Goal: Use online tool/utility

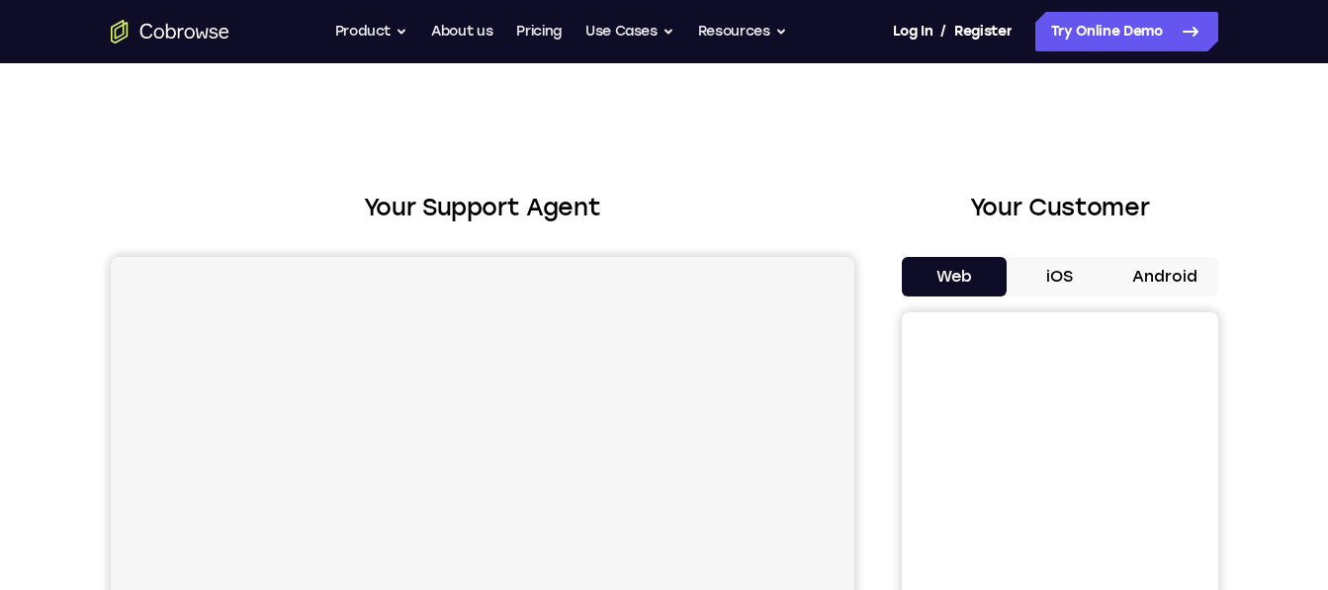
click at [1157, 271] on button "Android" at bounding box center [1165, 277] width 106 height 40
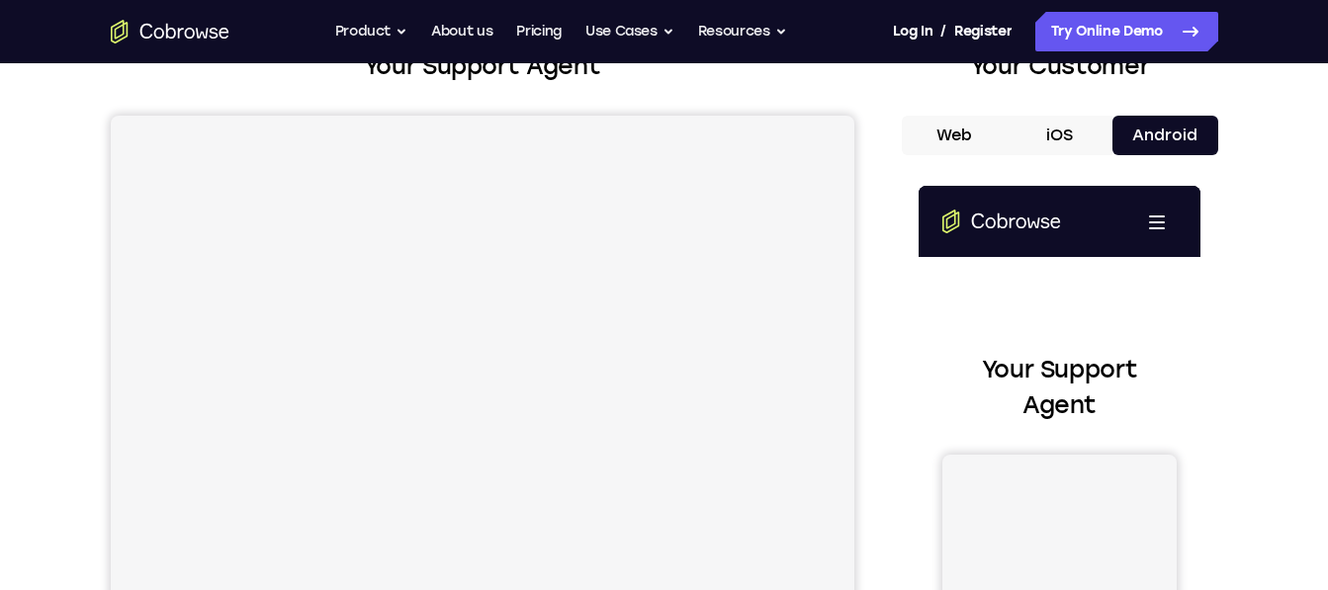
scroll to position [134, 0]
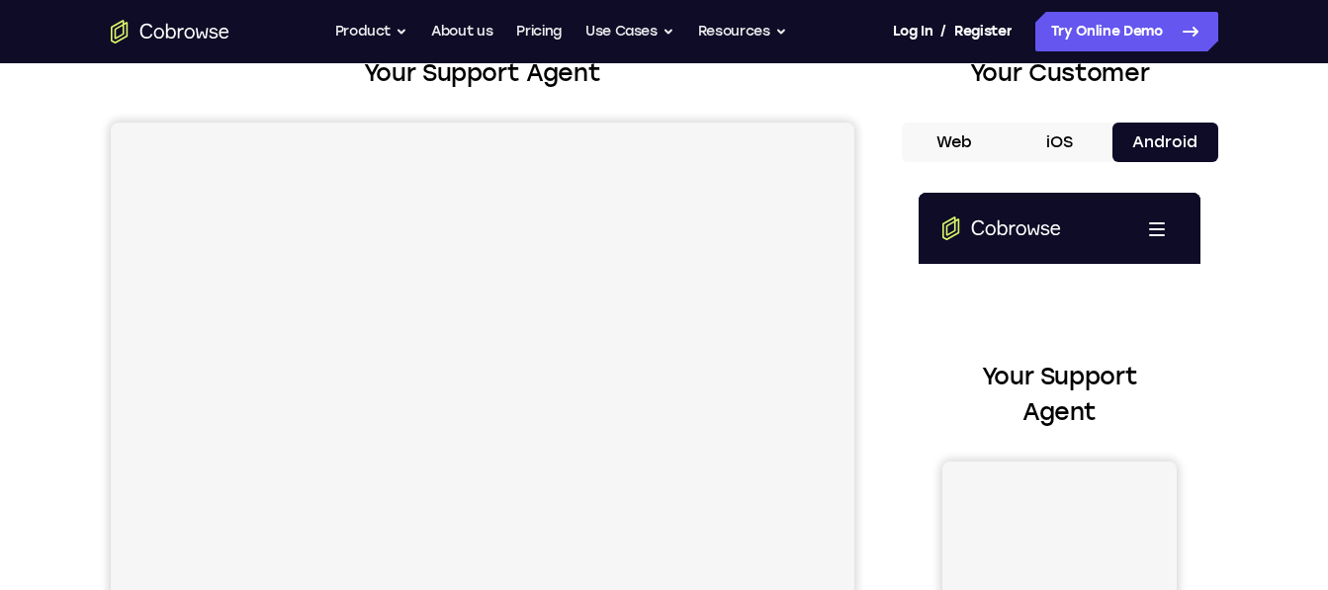
click at [1054, 149] on button "iOS" at bounding box center [1060, 143] width 106 height 40
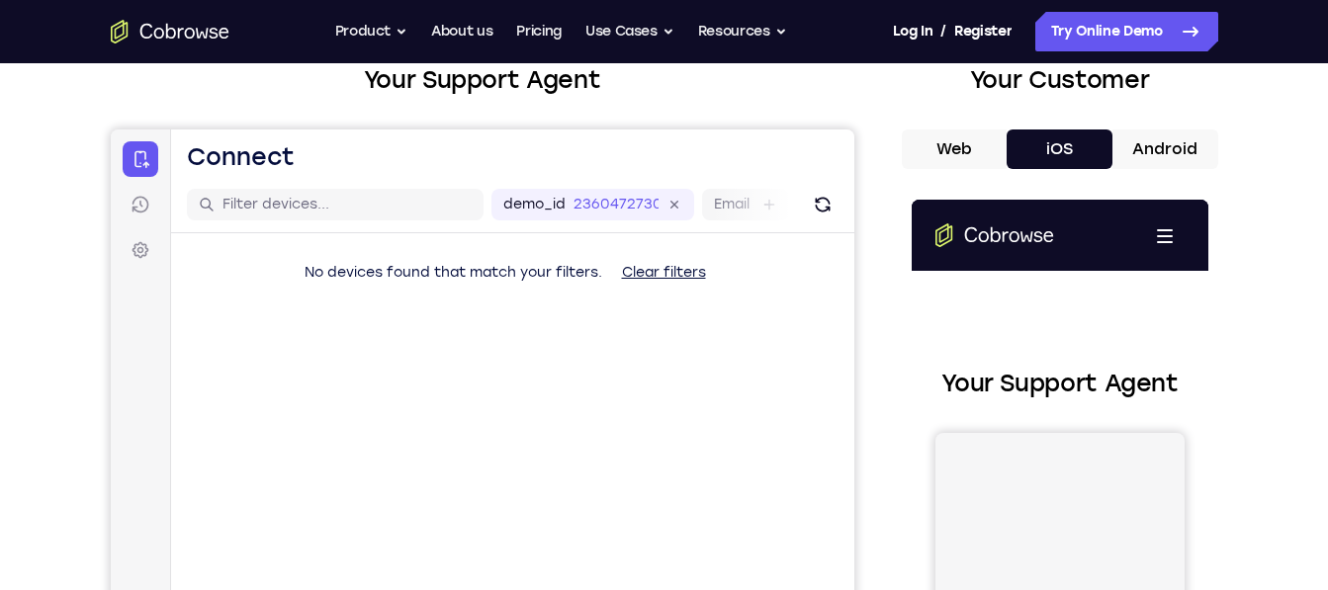
scroll to position [0, 0]
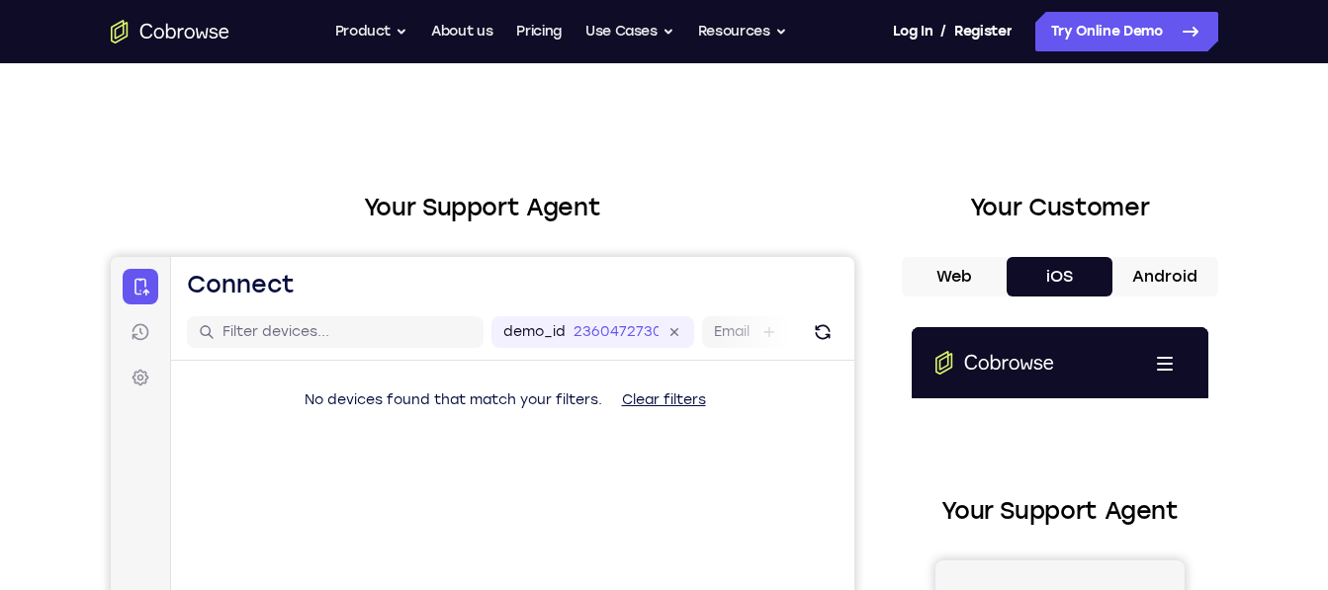
click at [1164, 275] on button "Android" at bounding box center [1165, 277] width 106 height 40
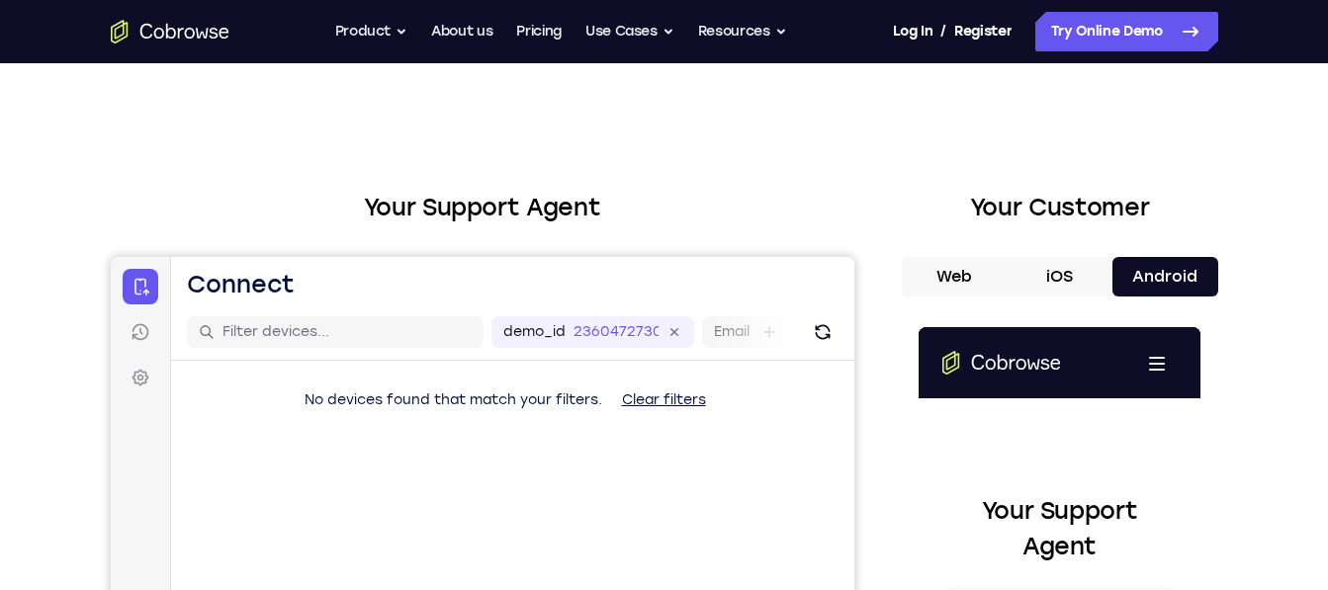
click at [1050, 276] on button "iOS" at bounding box center [1060, 277] width 106 height 40
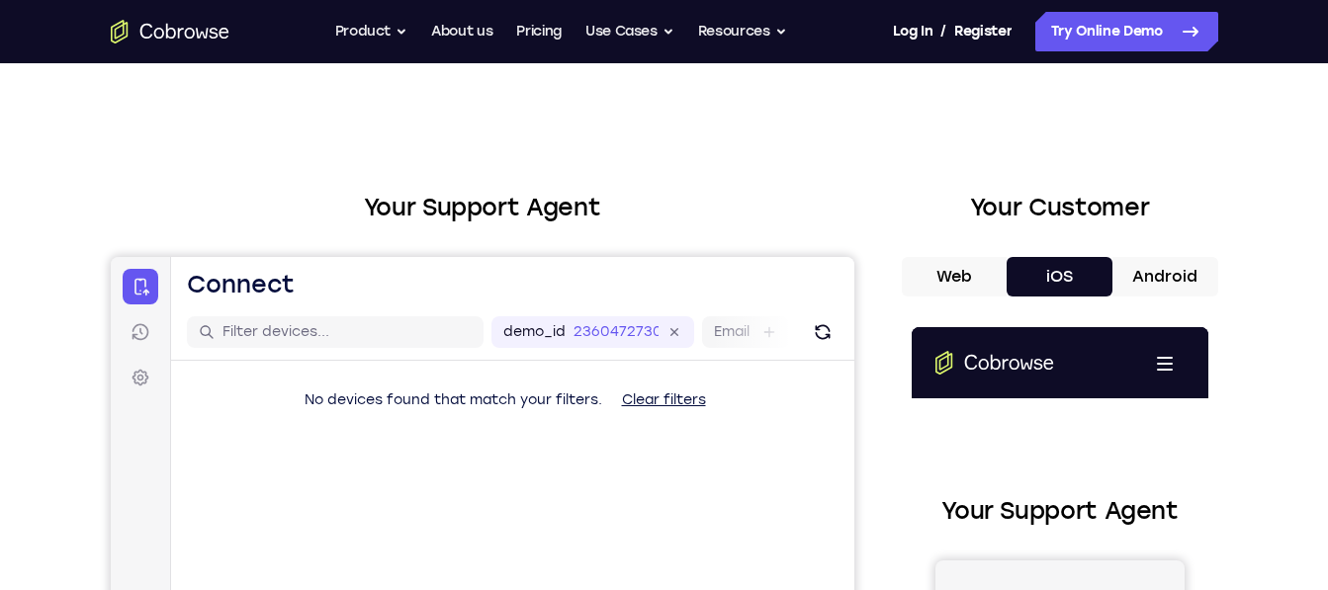
click at [962, 272] on button "Web" at bounding box center [955, 277] width 106 height 40
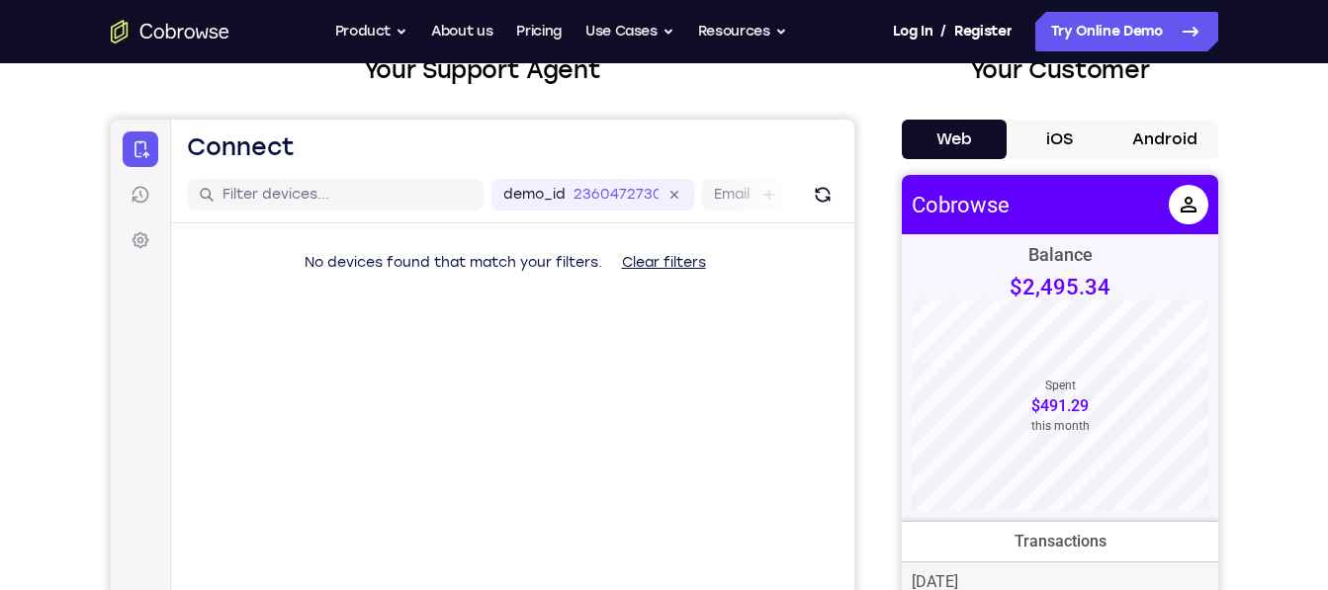
scroll to position [134, 0]
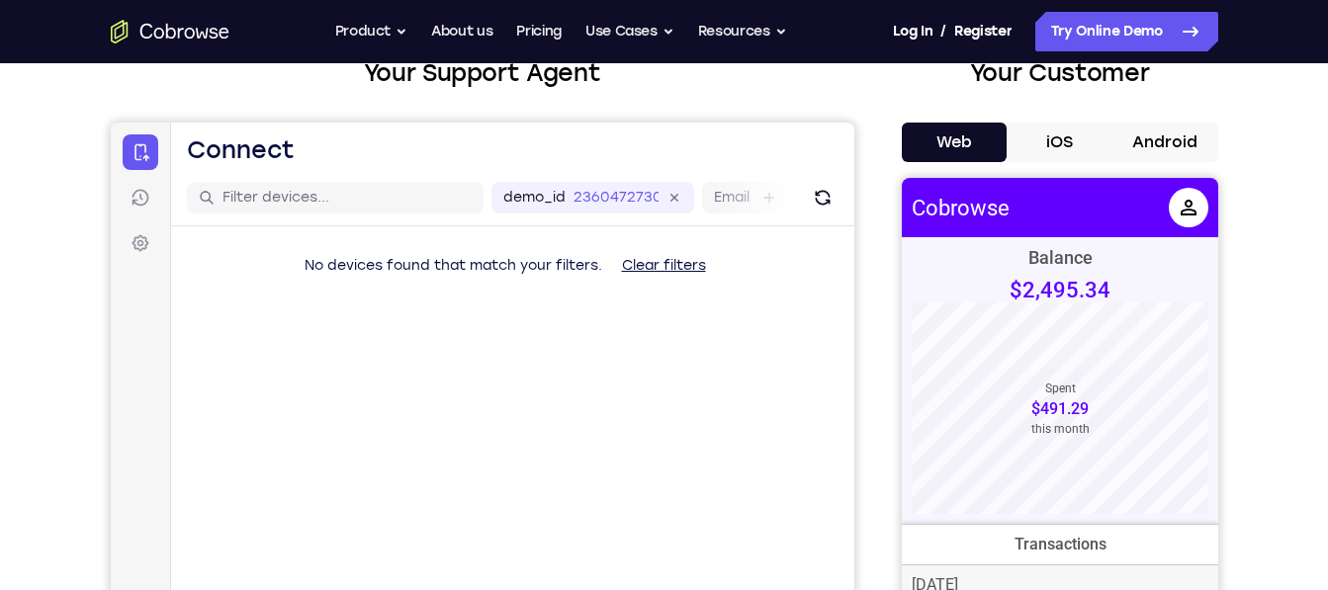
click at [1159, 144] on button "Android" at bounding box center [1165, 143] width 106 height 40
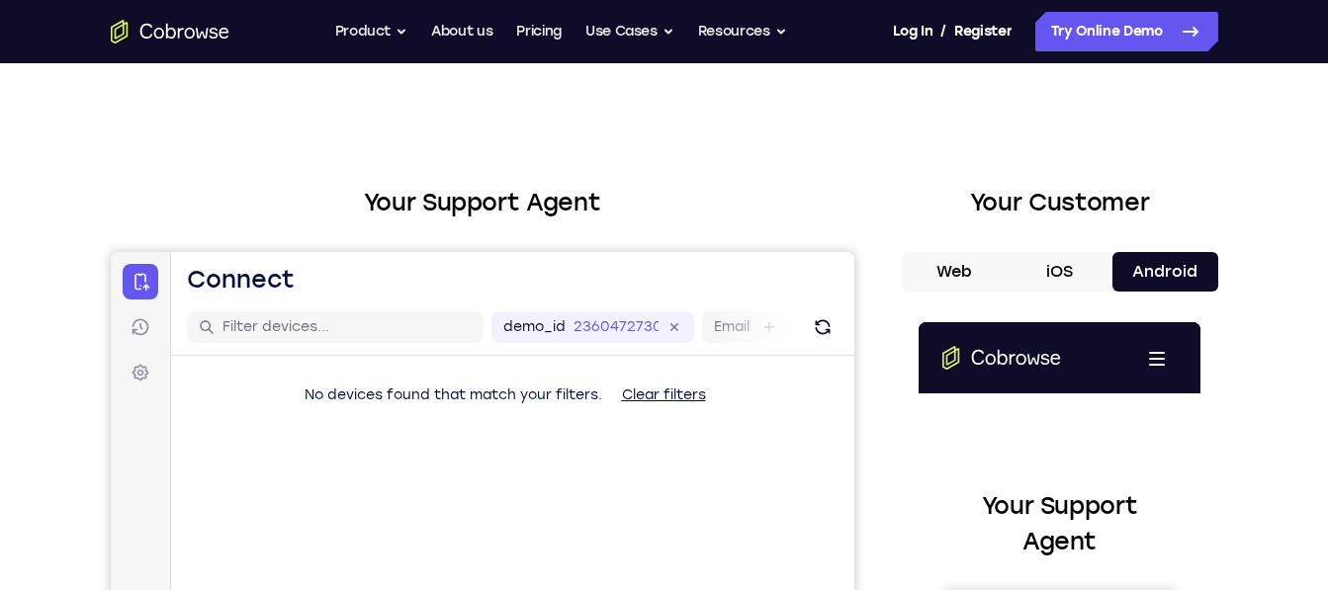
scroll to position [0, 0]
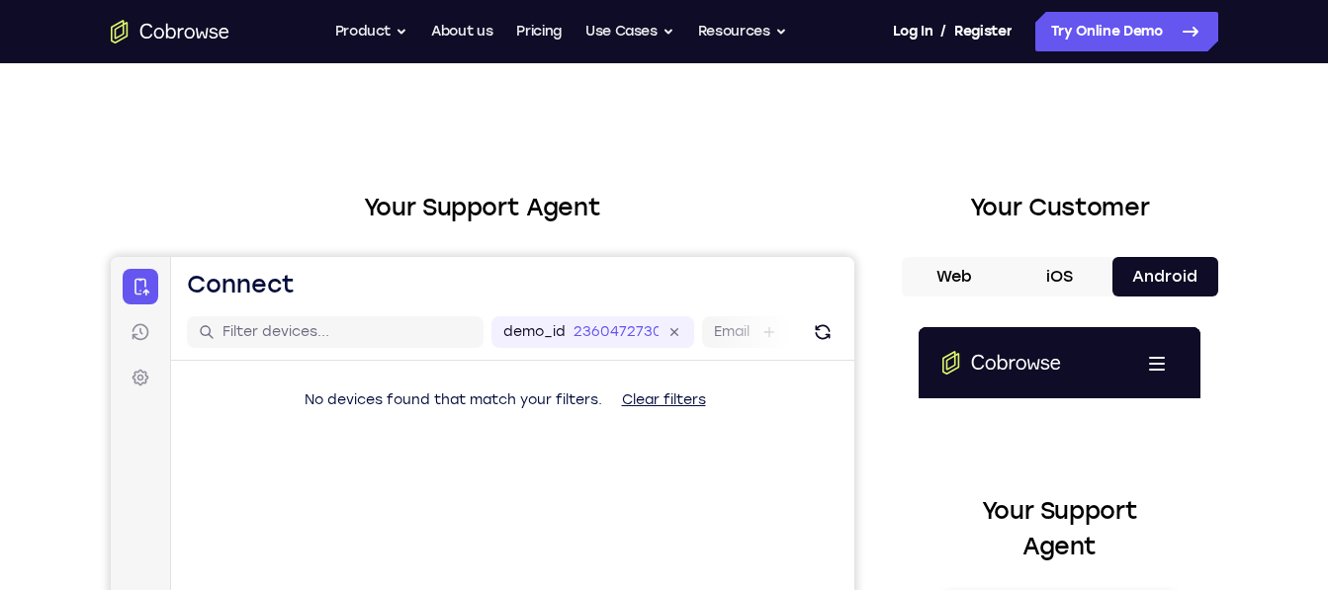
click at [1055, 286] on button "iOS" at bounding box center [1060, 277] width 106 height 40
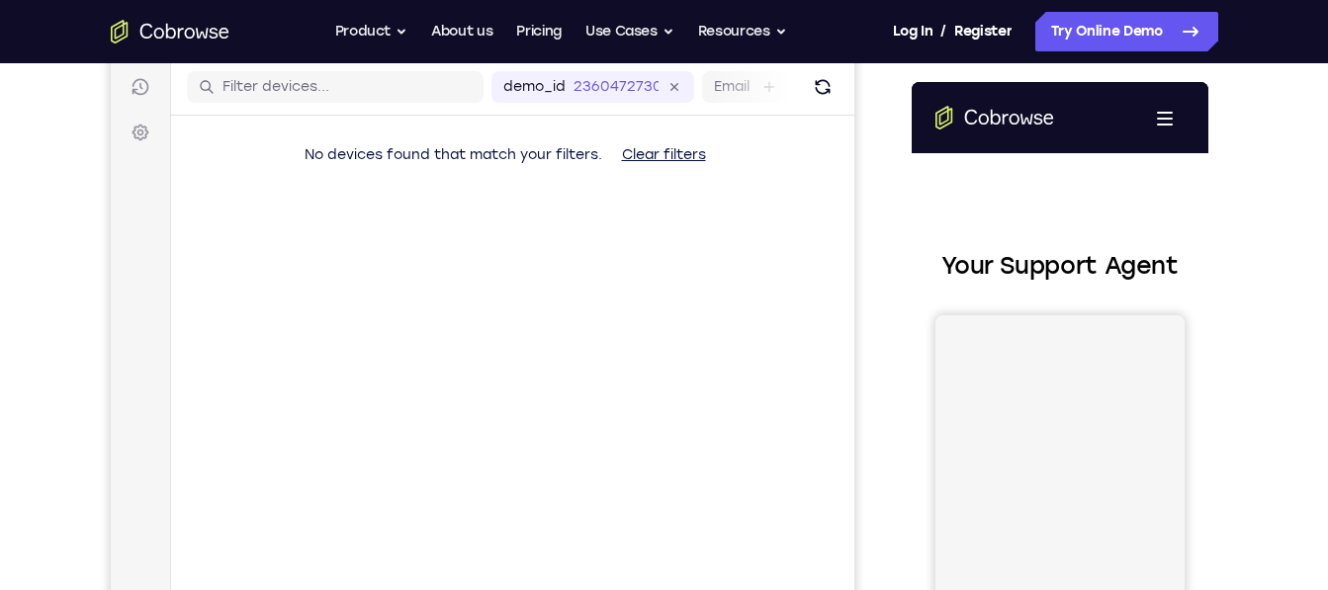
scroll to position [249, 0]
